Goal: Task Accomplishment & Management: Understand process/instructions

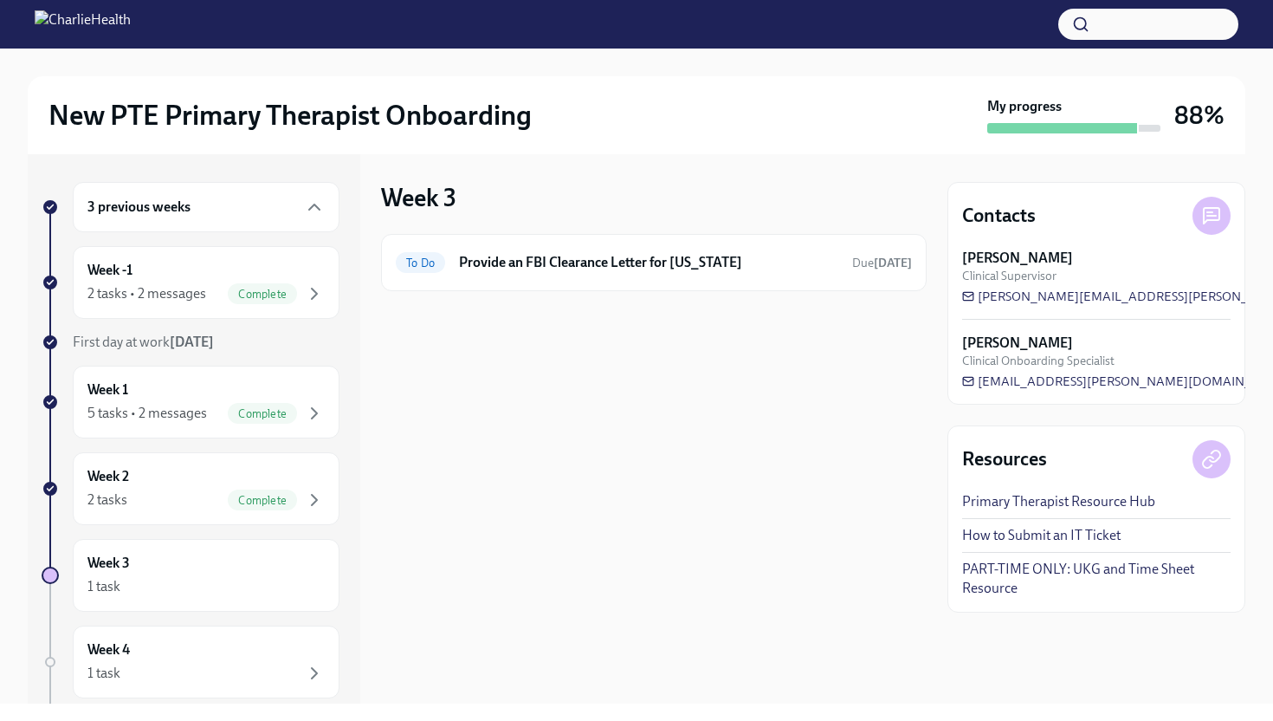
scroll to position [270, 0]
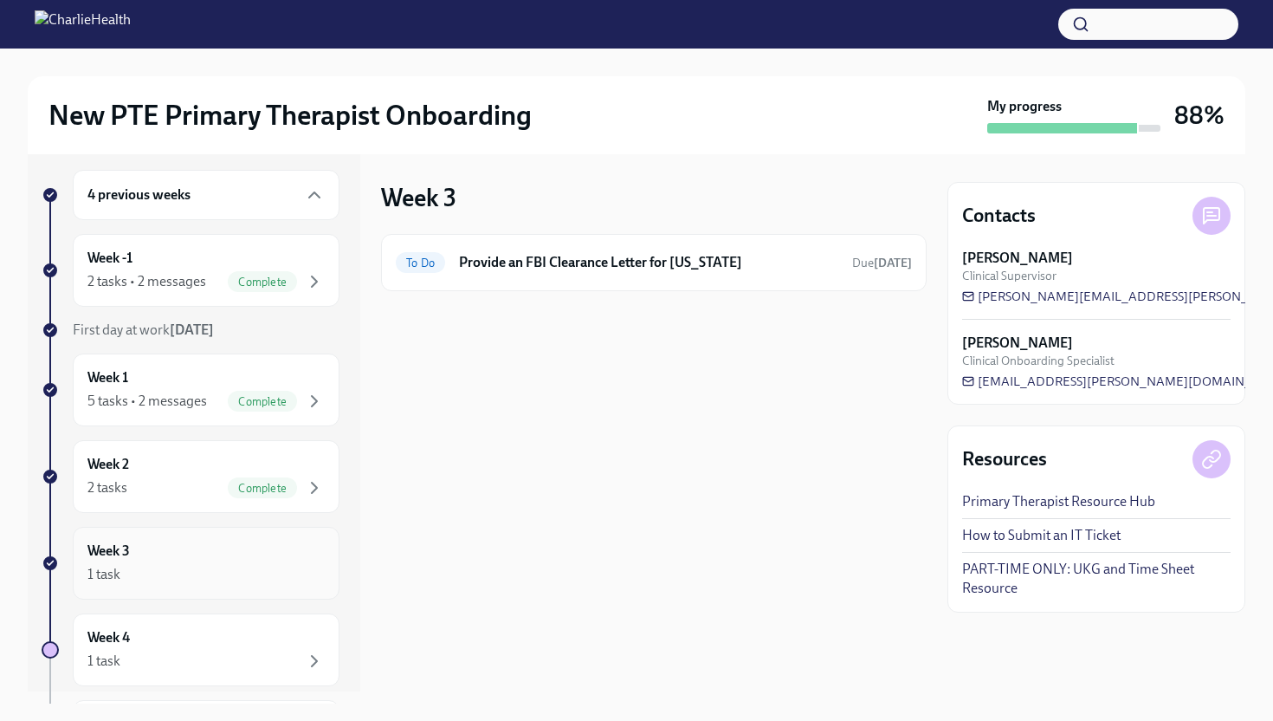
scroll to position [31, 0]
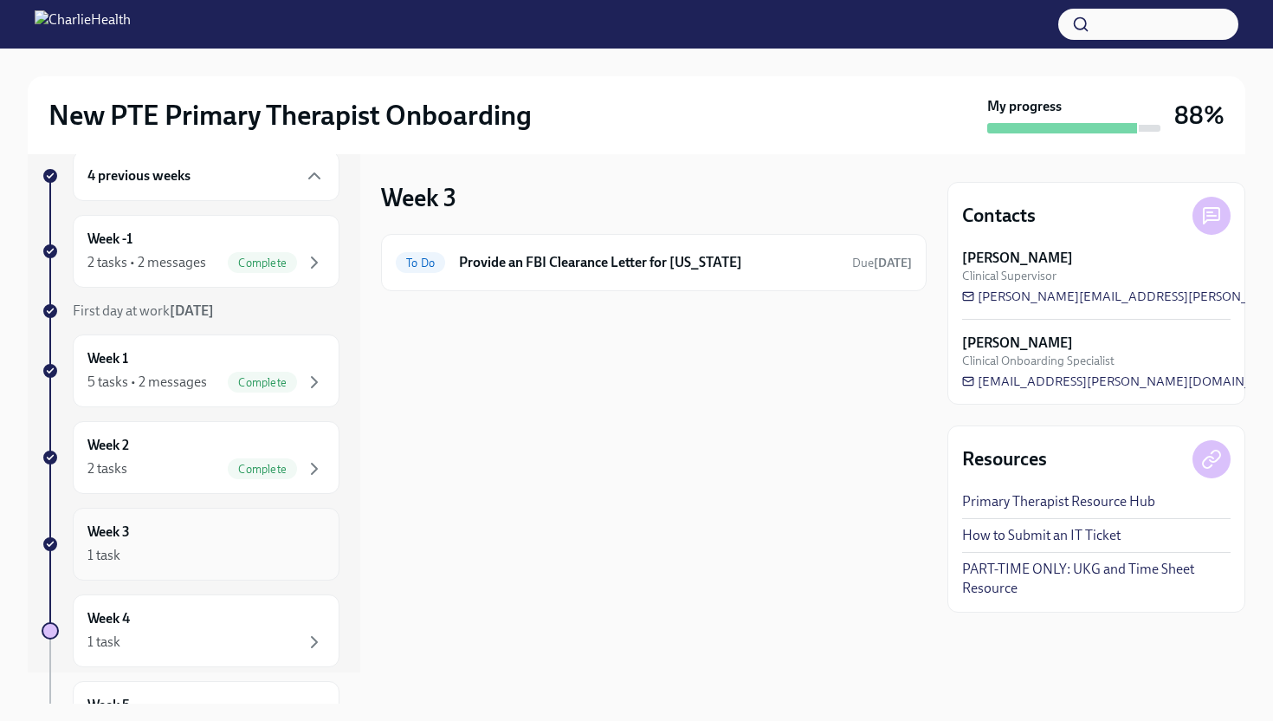
click at [182, 518] on div "Week 3 1 task" at bounding box center [206, 543] width 267 height 73
click at [188, 546] on div "1 task" at bounding box center [205, 555] width 237 height 21
click at [136, 539] on div "Week 3 1 task" at bounding box center [205, 543] width 237 height 43
click at [165, 480] on div "Week 2 2 tasks Complete" at bounding box center [206, 457] width 267 height 73
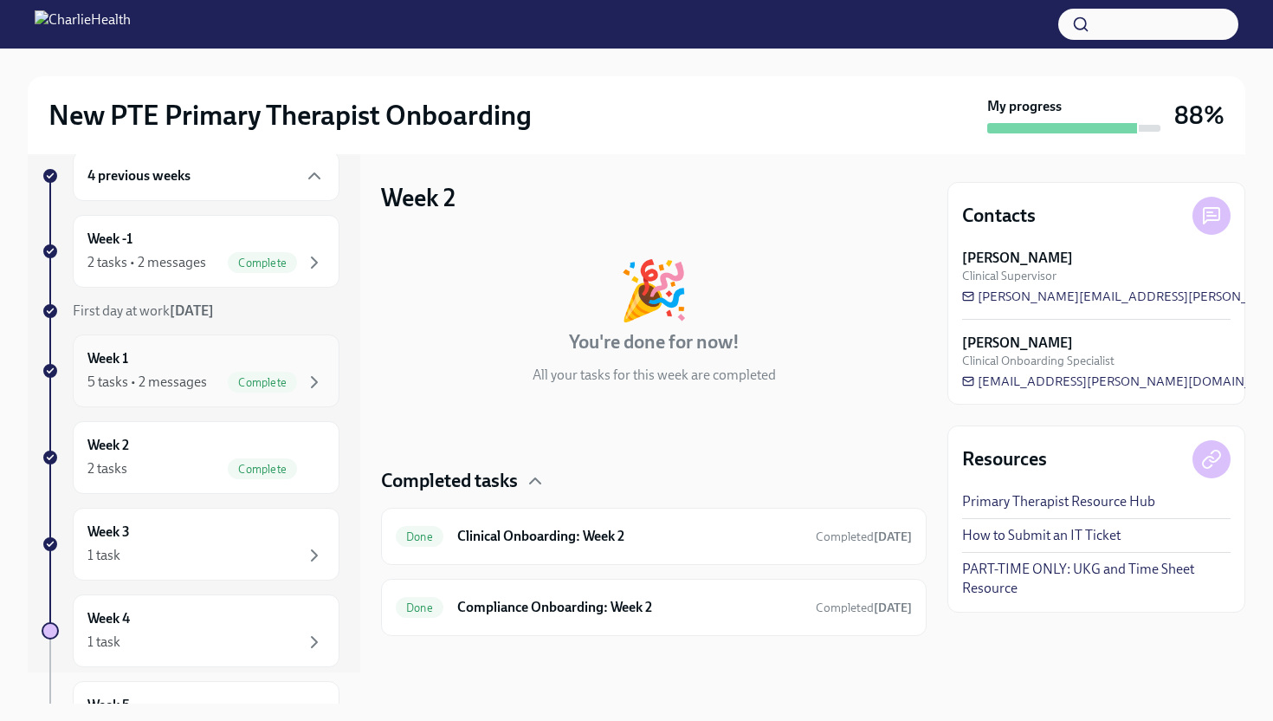
click at [180, 382] on div "5 tasks • 2 messages" at bounding box center [147, 381] width 120 height 19
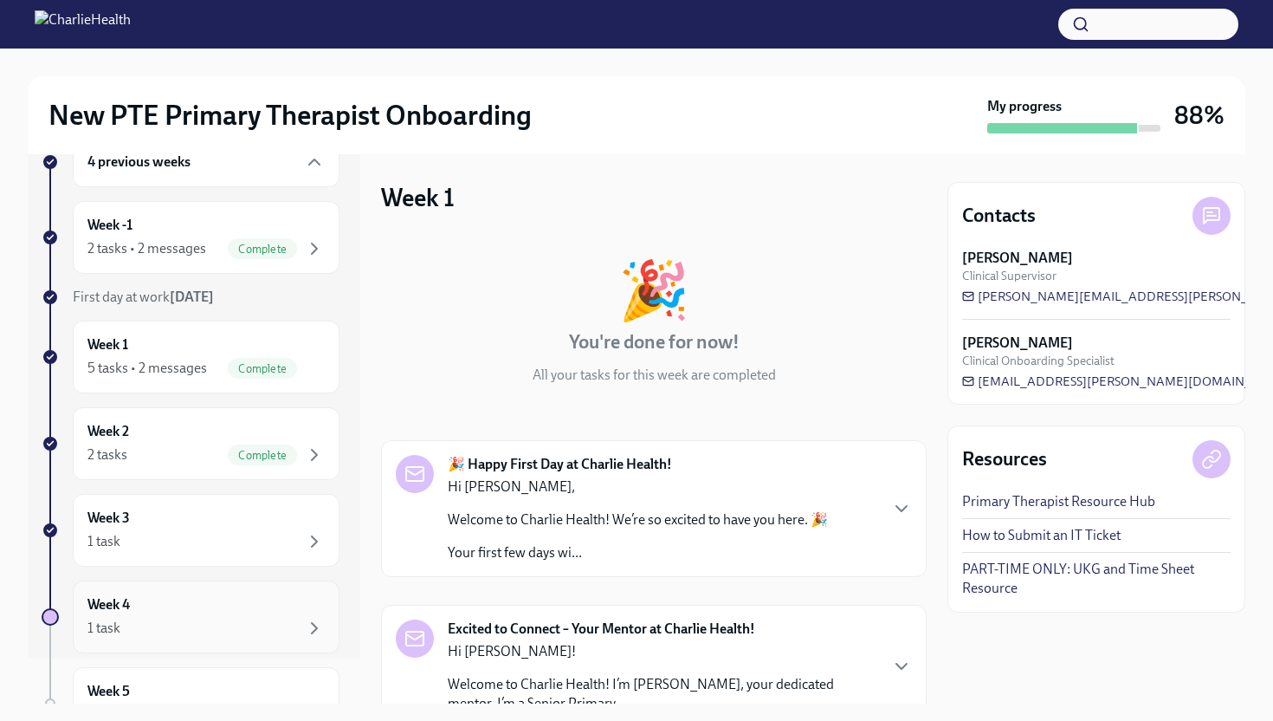
scroll to position [139, 0]
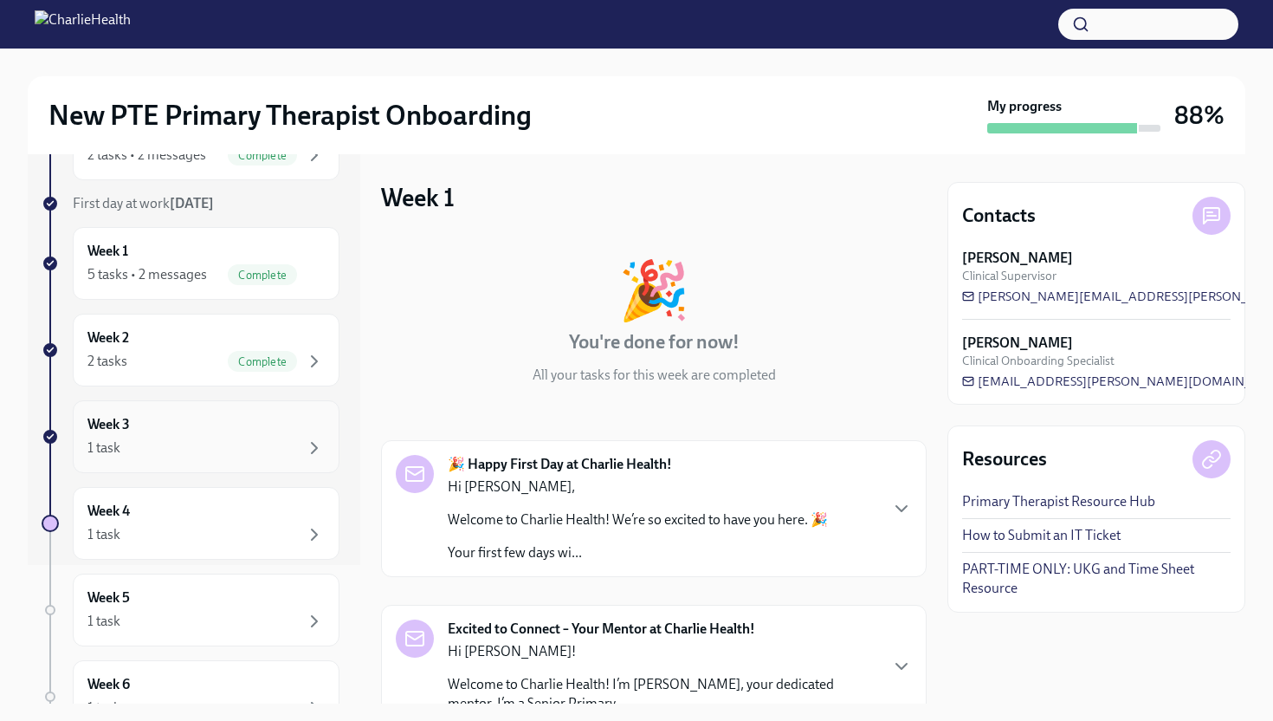
click at [187, 462] on div "Week 3 1 task" at bounding box center [206, 436] width 267 height 73
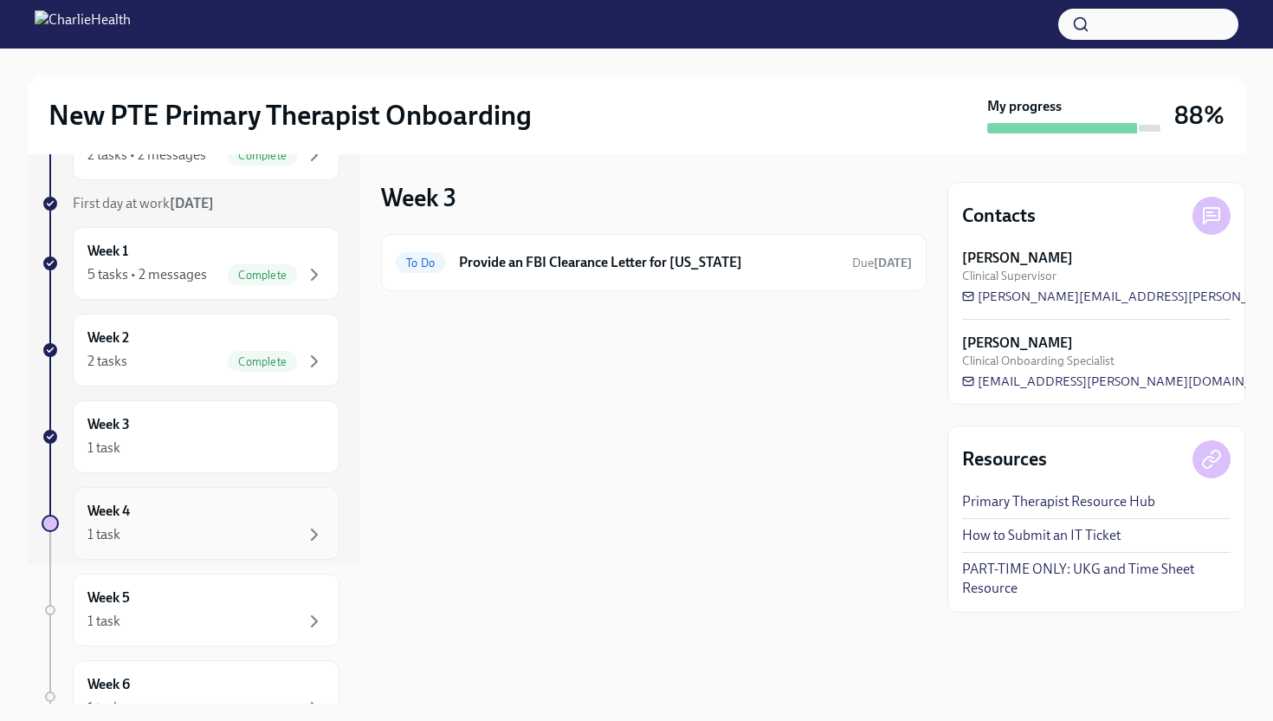
click at [190, 507] on div "Week 4 1 task" at bounding box center [205, 522] width 237 height 43
click at [195, 372] on div "Week 2 2 tasks Complete" at bounding box center [206, 349] width 267 height 73
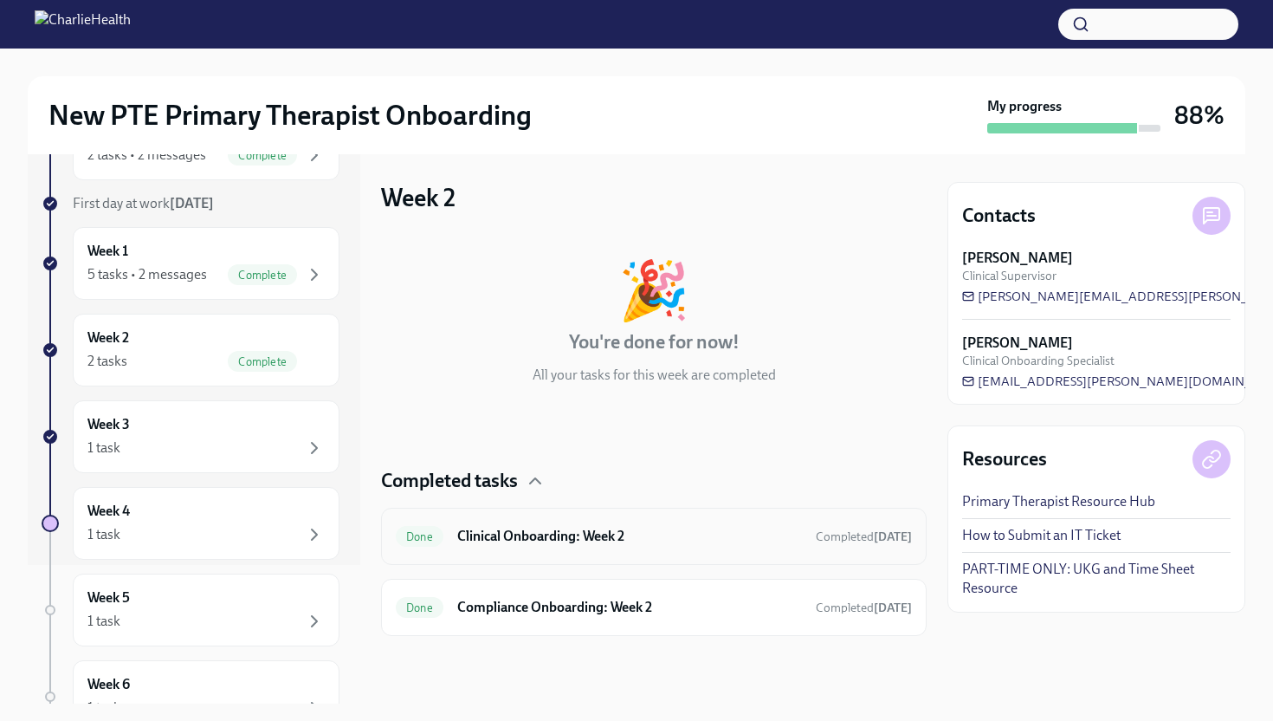
click at [473, 534] on h6 "Clinical Onboarding: Week 2" at bounding box center [629, 536] width 345 height 19
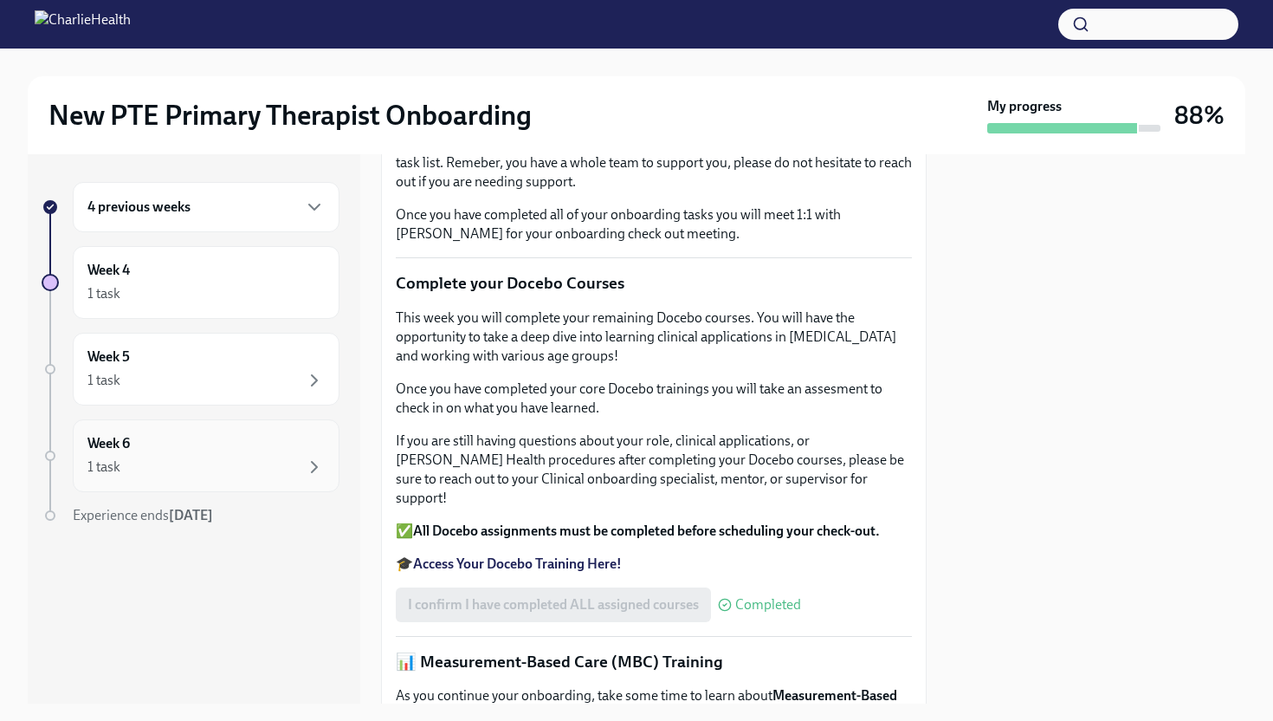
scroll to position [193, 0]
